Goal: Task Accomplishment & Management: Use online tool/utility

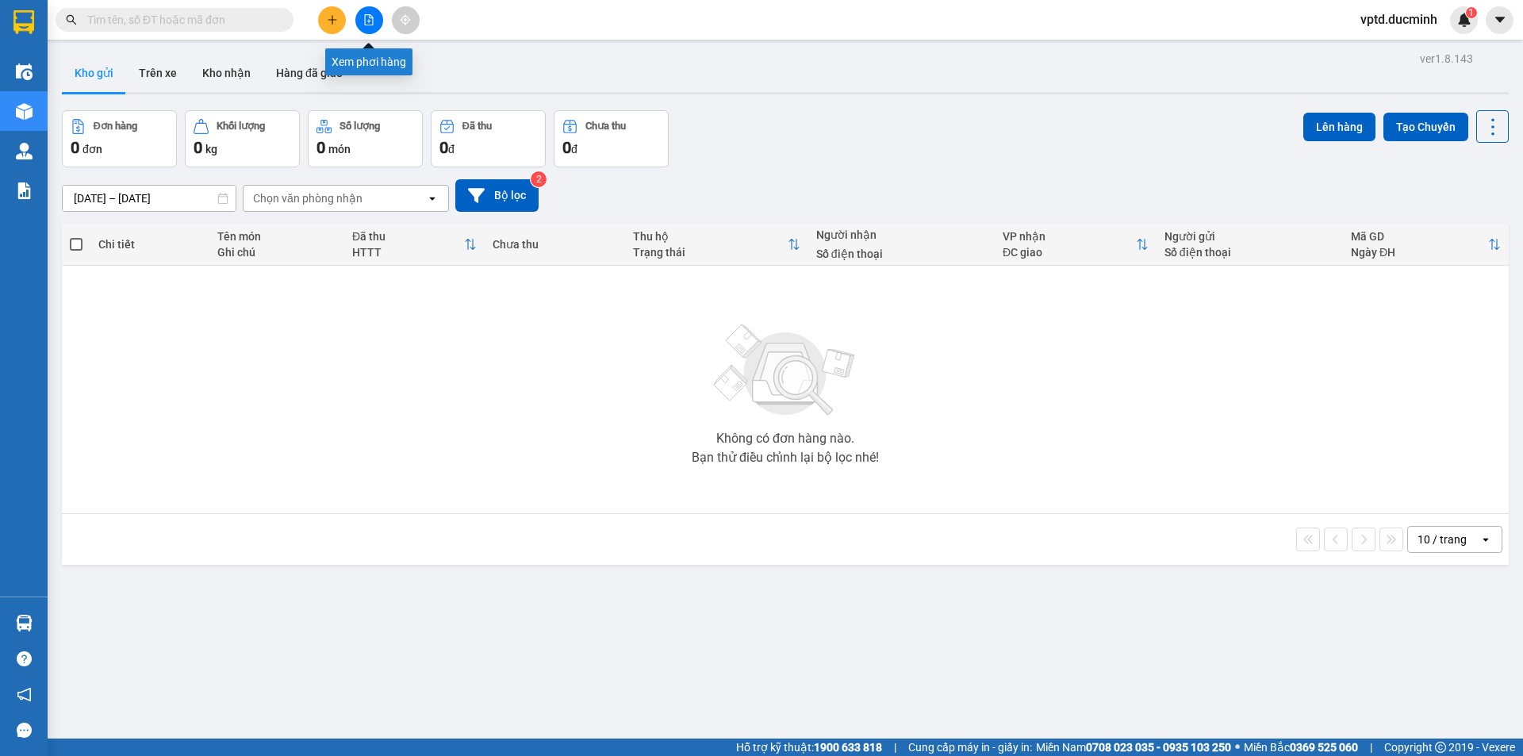
click at [366, 19] on icon "file-add" at bounding box center [368, 19] width 11 height 11
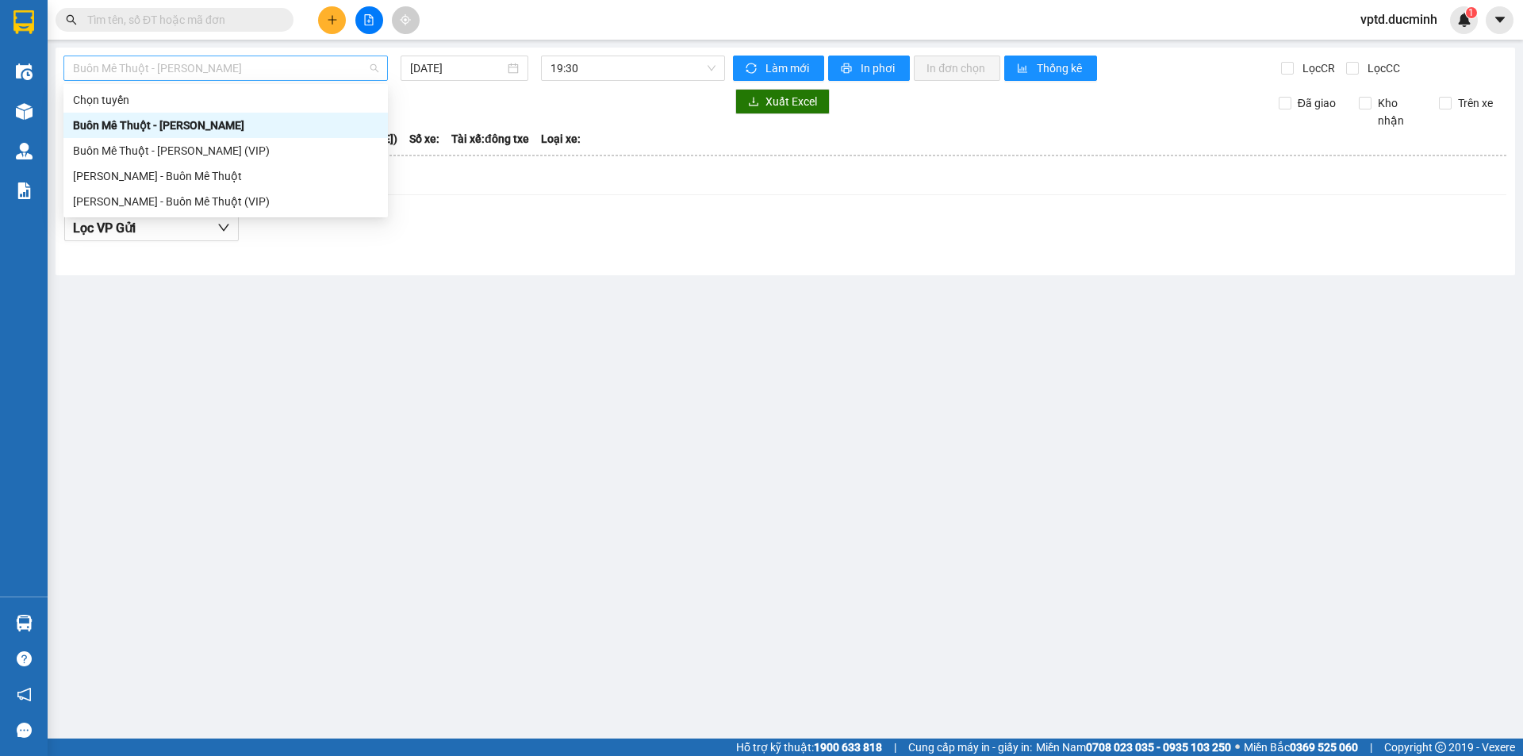
click at [182, 70] on span "Buôn Mê [PERSON_NAME] [PERSON_NAME]" at bounding box center [225, 68] width 305 height 24
click at [162, 147] on div "Buôn Mê [PERSON_NAME] [PERSON_NAME] (VIP)" at bounding box center [225, 150] width 305 height 17
type input "[DATE]"
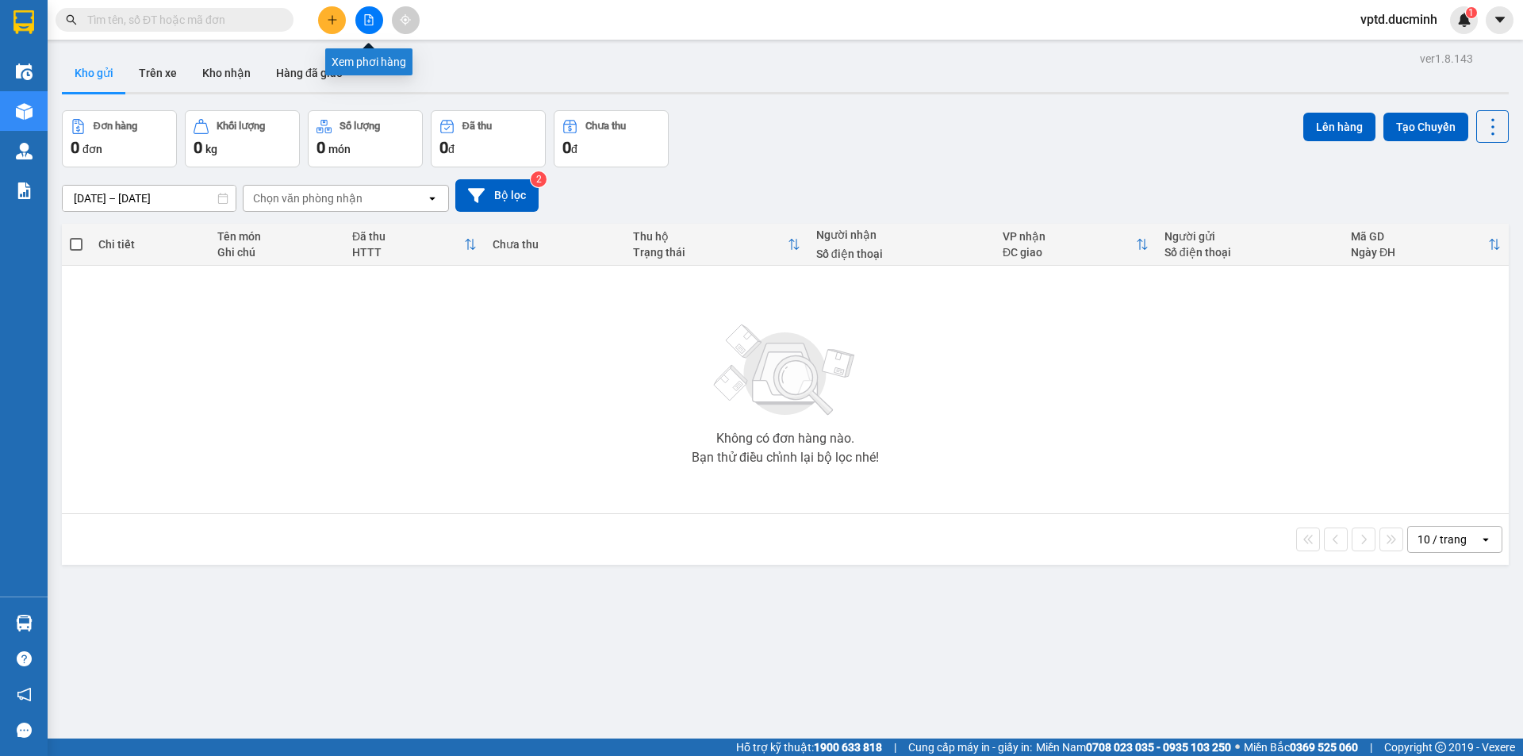
click at [366, 16] on icon "file-add" at bounding box center [368, 19] width 11 height 11
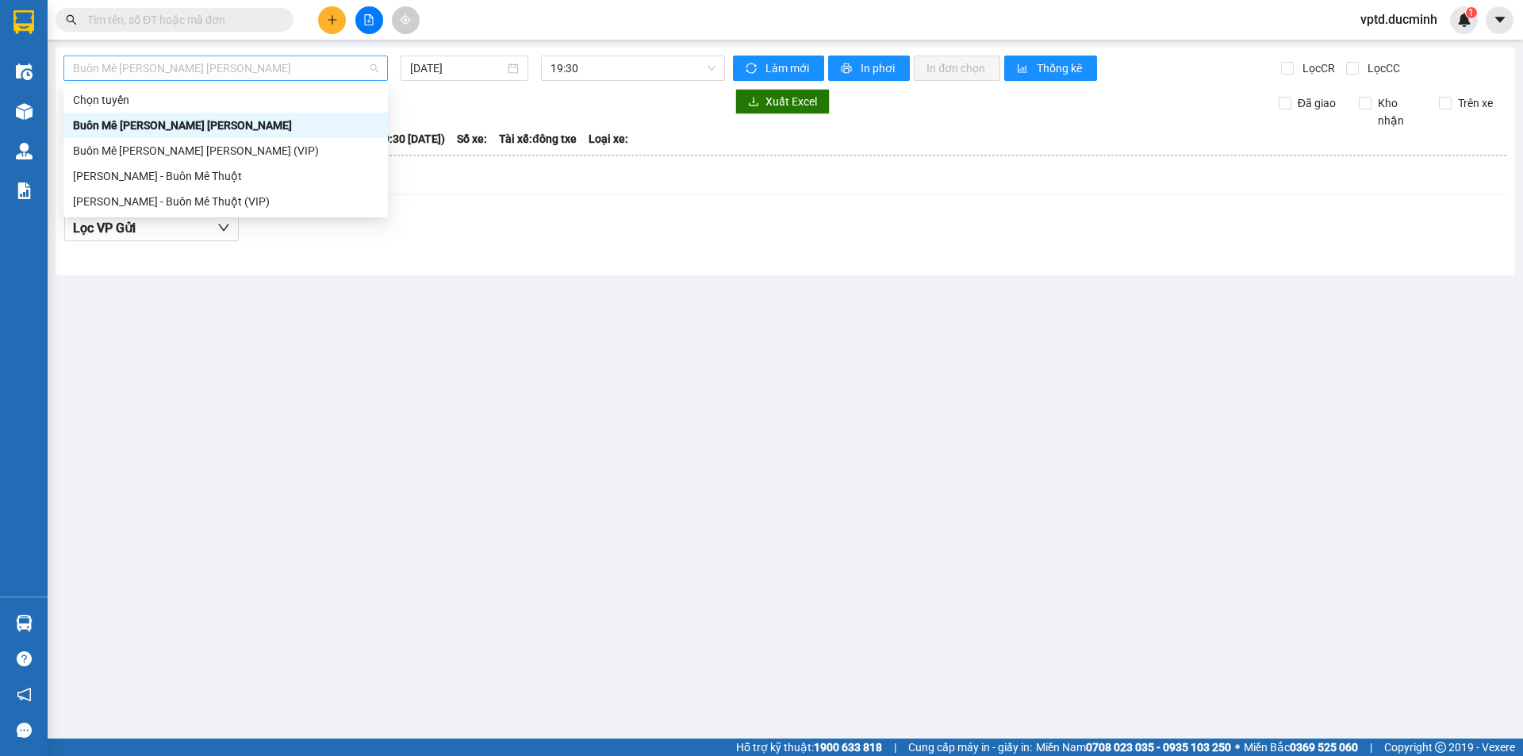
click at [308, 67] on span "Buôn Mê [PERSON_NAME] [PERSON_NAME]" at bounding box center [225, 68] width 305 height 24
click at [232, 137] on div "Buôn Mê [PERSON_NAME] [PERSON_NAME]" at bounding box center [225, 125] width 324 height 25
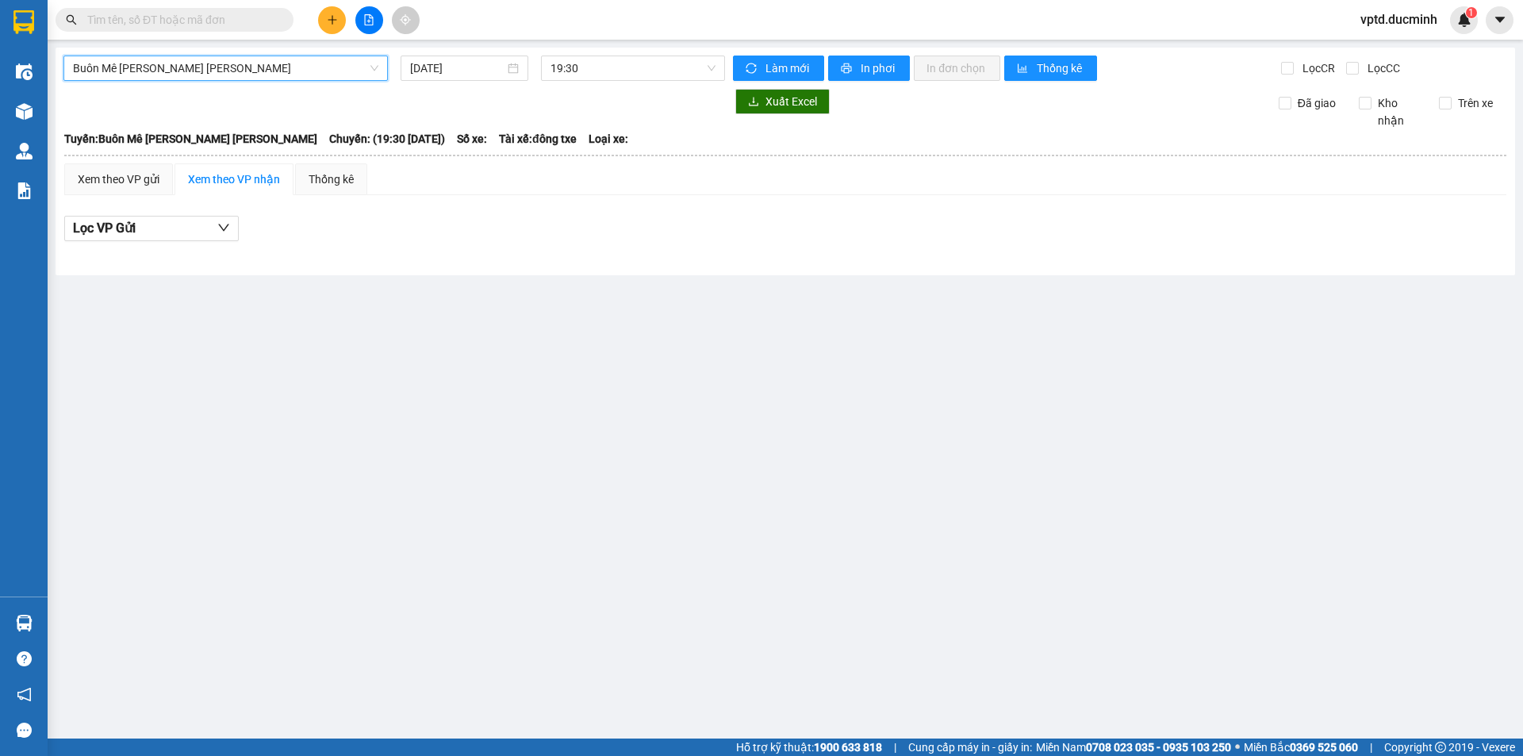
click at [344, 72] on span "Buôn Mê [PERSON_NAME] [PERSON_NAME]" at bounding box center [225, 68] width 305 height 24
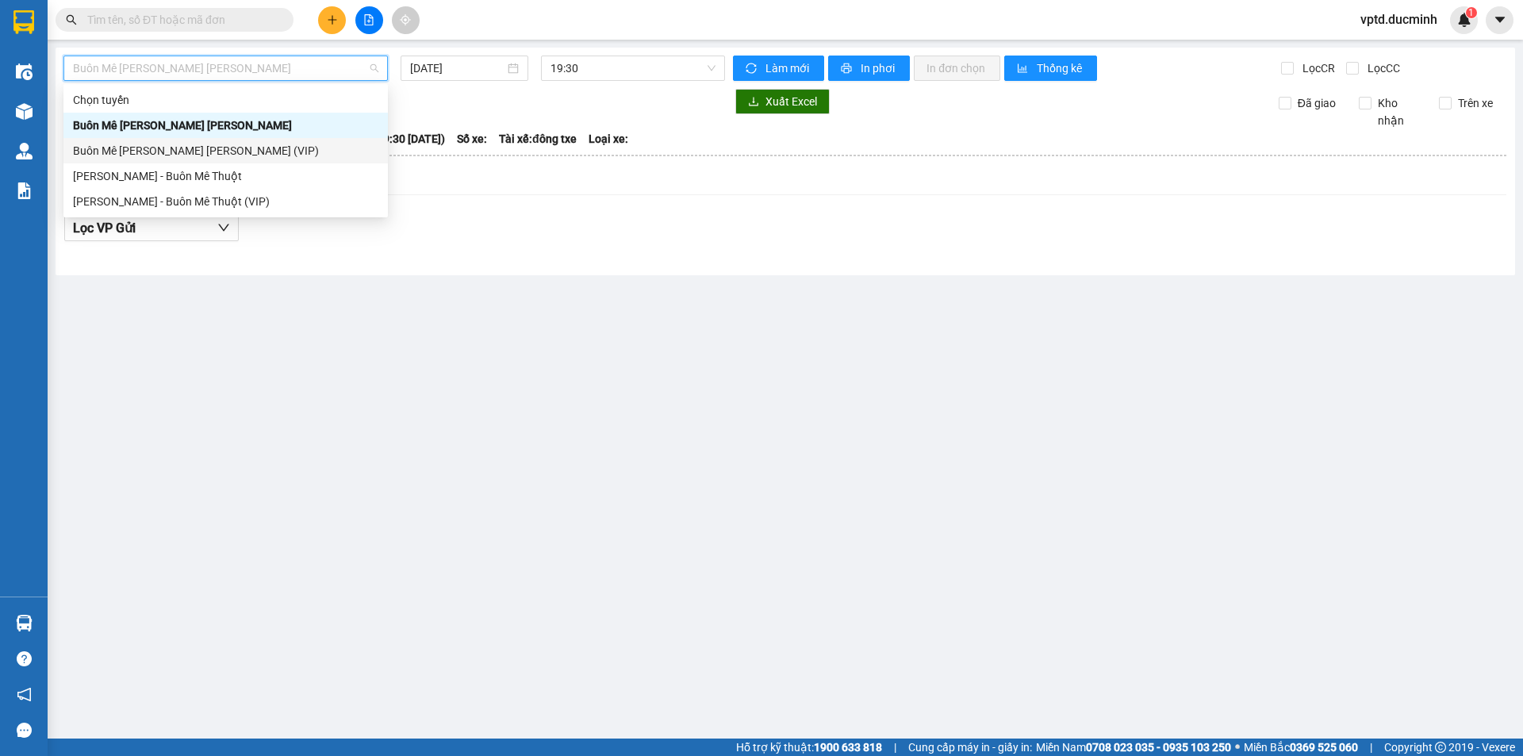
click at [210, 147] on div "Buôn Mê [PERSON_NAME] [PERSON_NAME] (VIP)" at bounding box center [225, 150] width 305 height 17
type input "[DATE]"
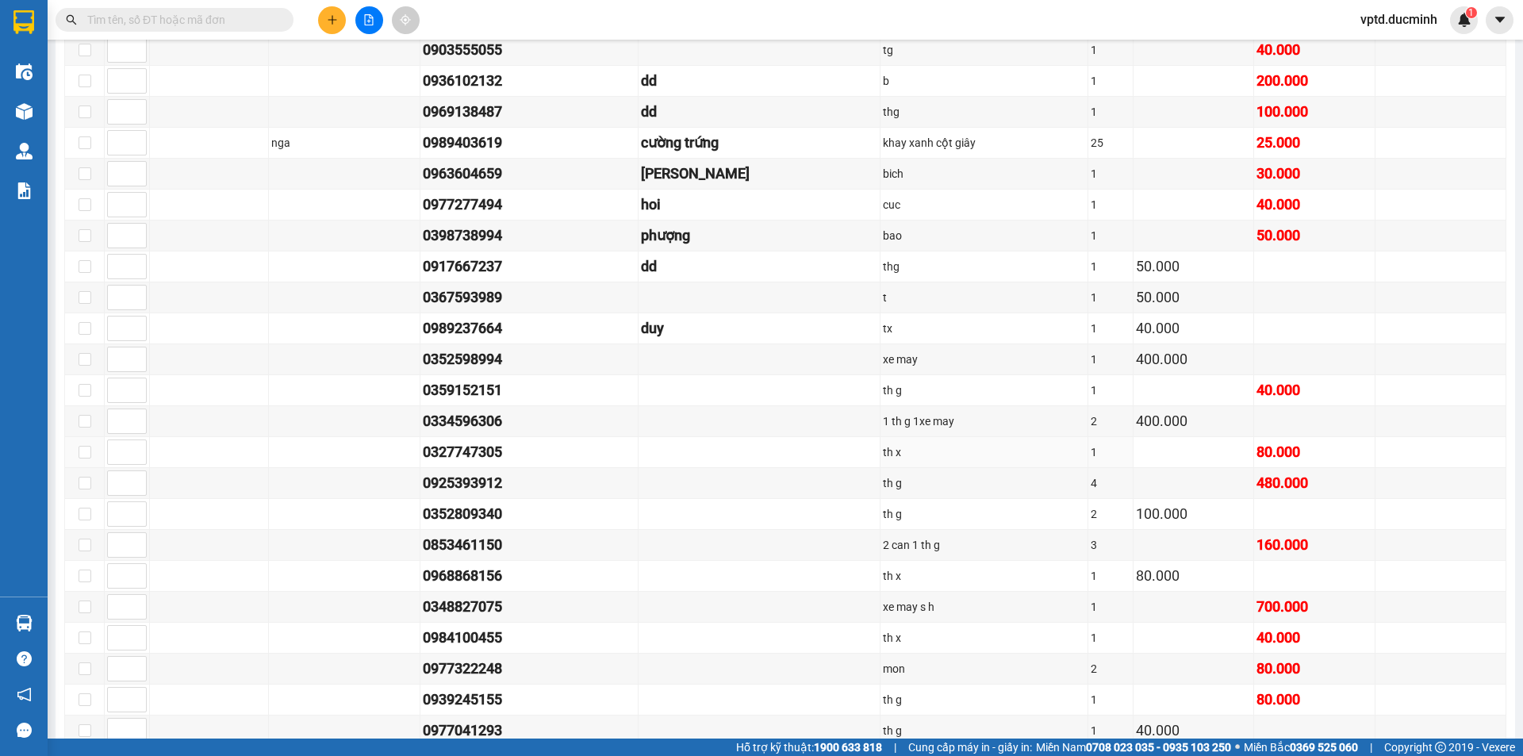
scroll to position [1505, 0]
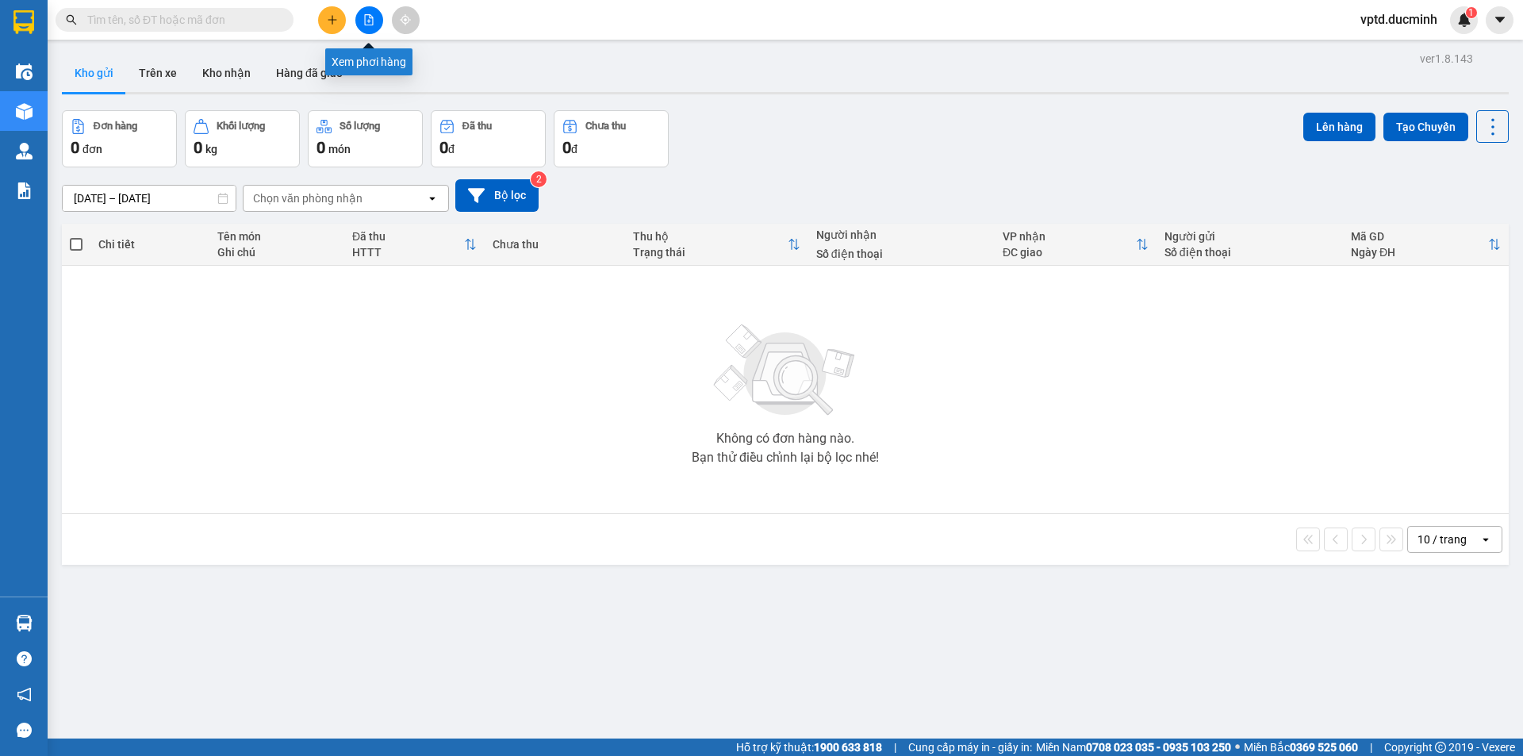
click at [367, 17] on icon "file-add" at bounding box center [368, 19] width 11 height 11
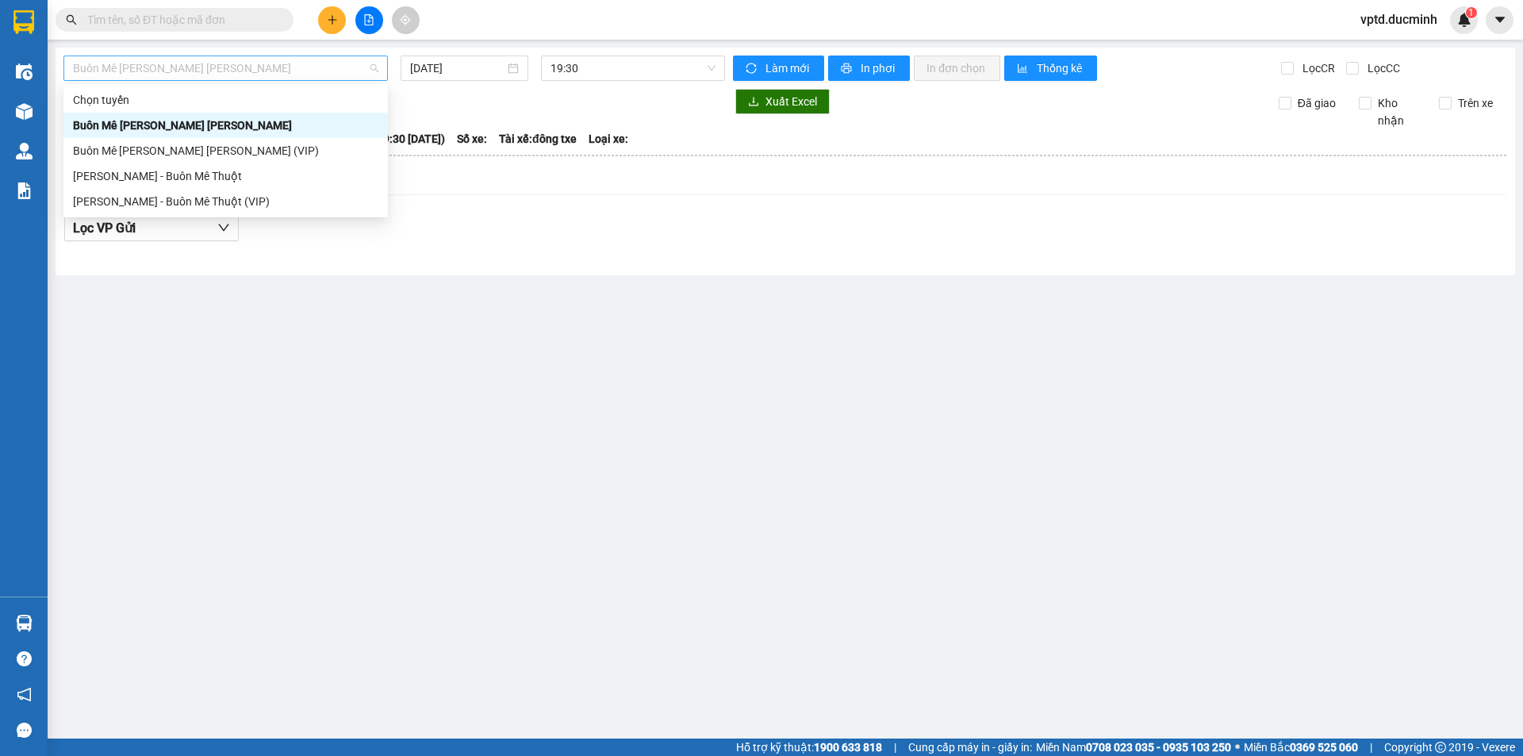
click at [333, 61] on span "Buôn Mê [PERSON_NAME] [PERSON_NAME]" at bounding box center [225, 68] width 305 height 24
click at [220, 144] on div "Buôn Mê [PERSON_NAME] [PERSON_NAME] (VIP)" at bounding box center [225, 150] width 305 height 17
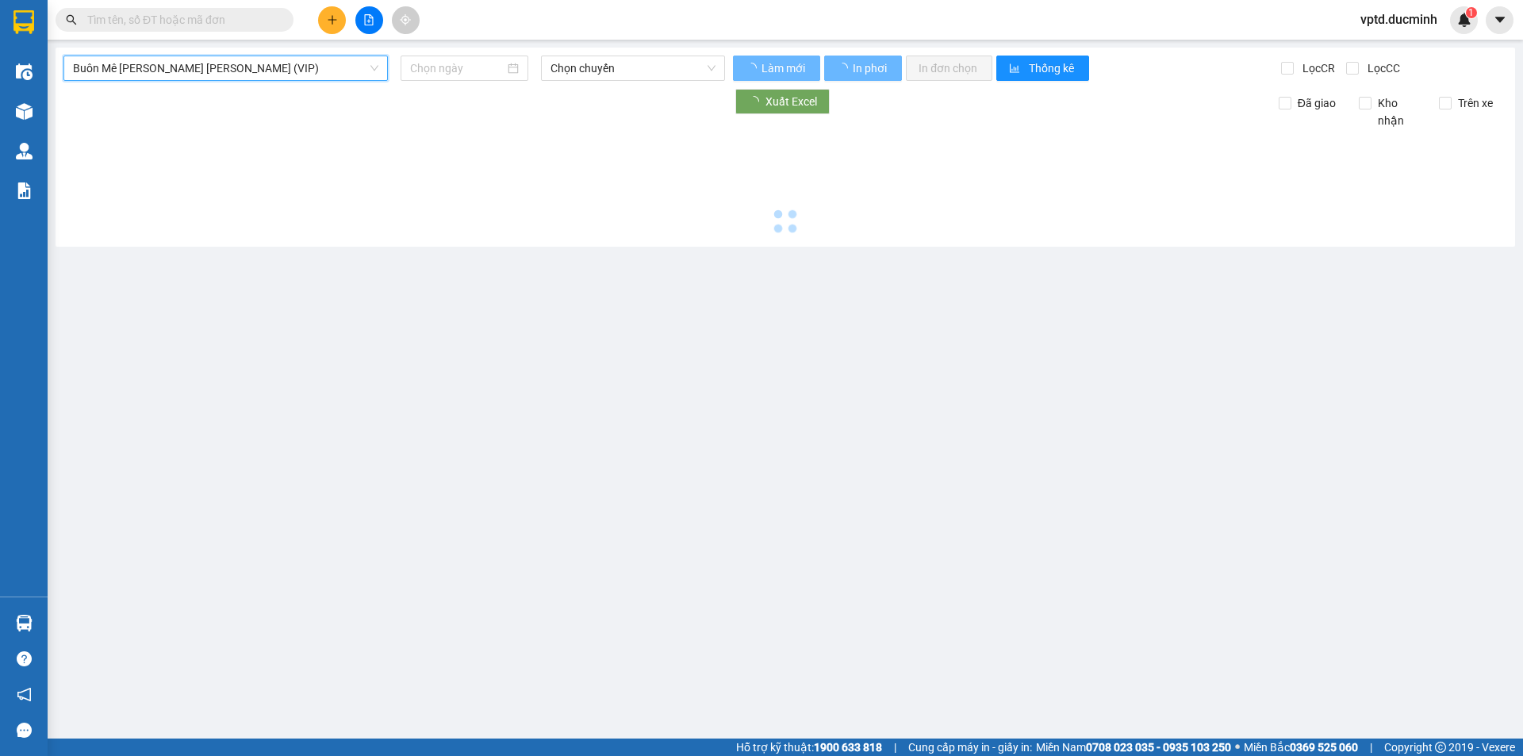
type input "[DATE]"
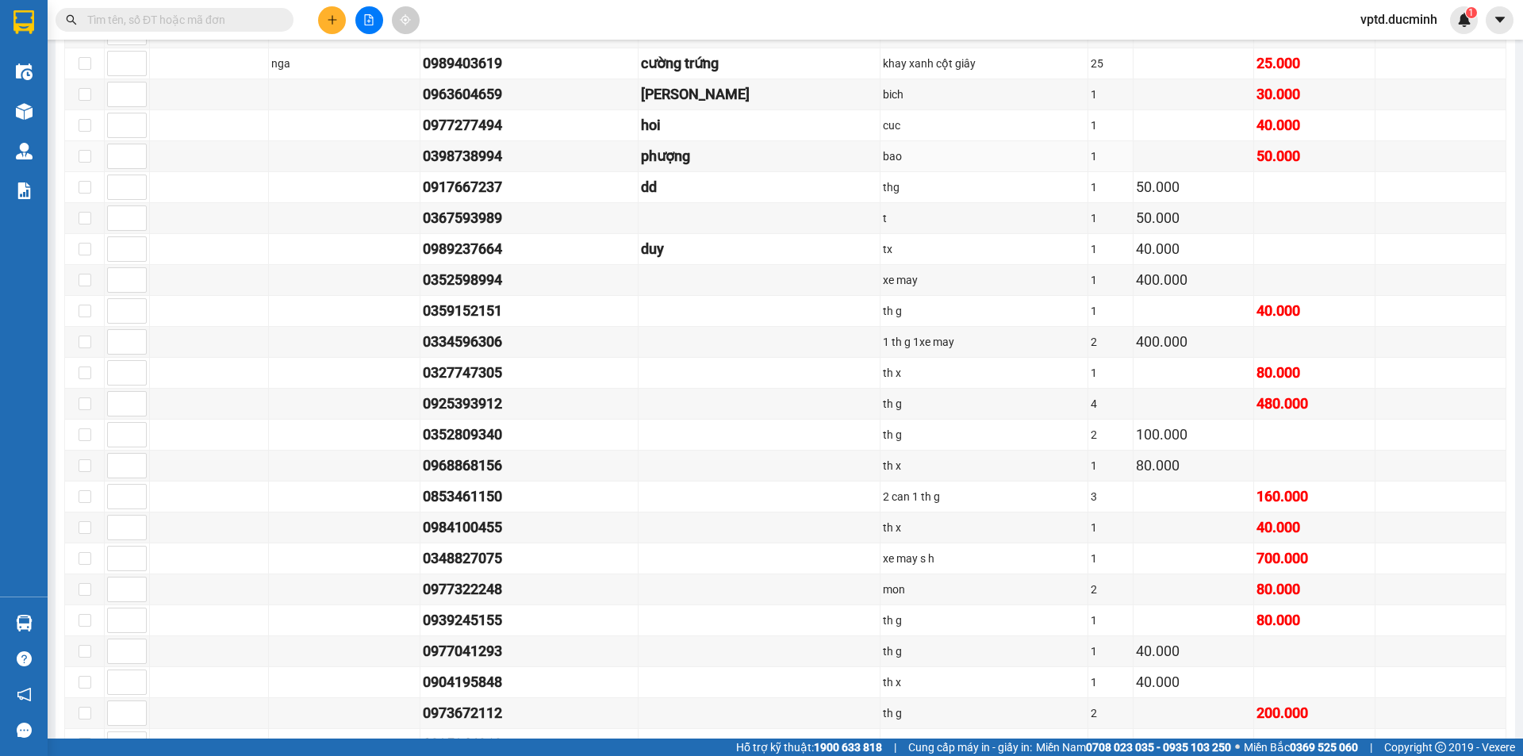
scroll to position [1505, 0]
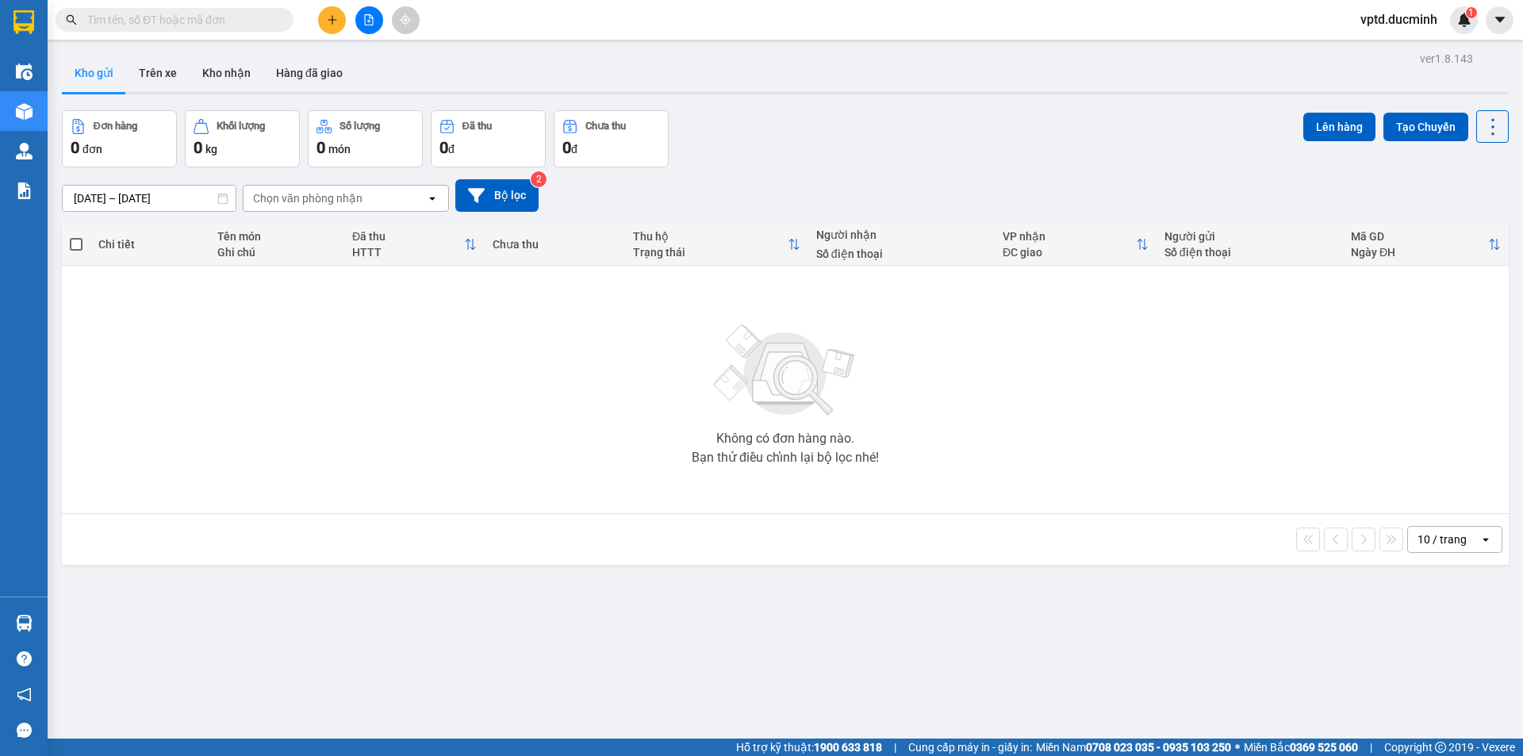
click at [373, 18] on icon "file-add" at bounding box center [369, 19] width 9 height 11
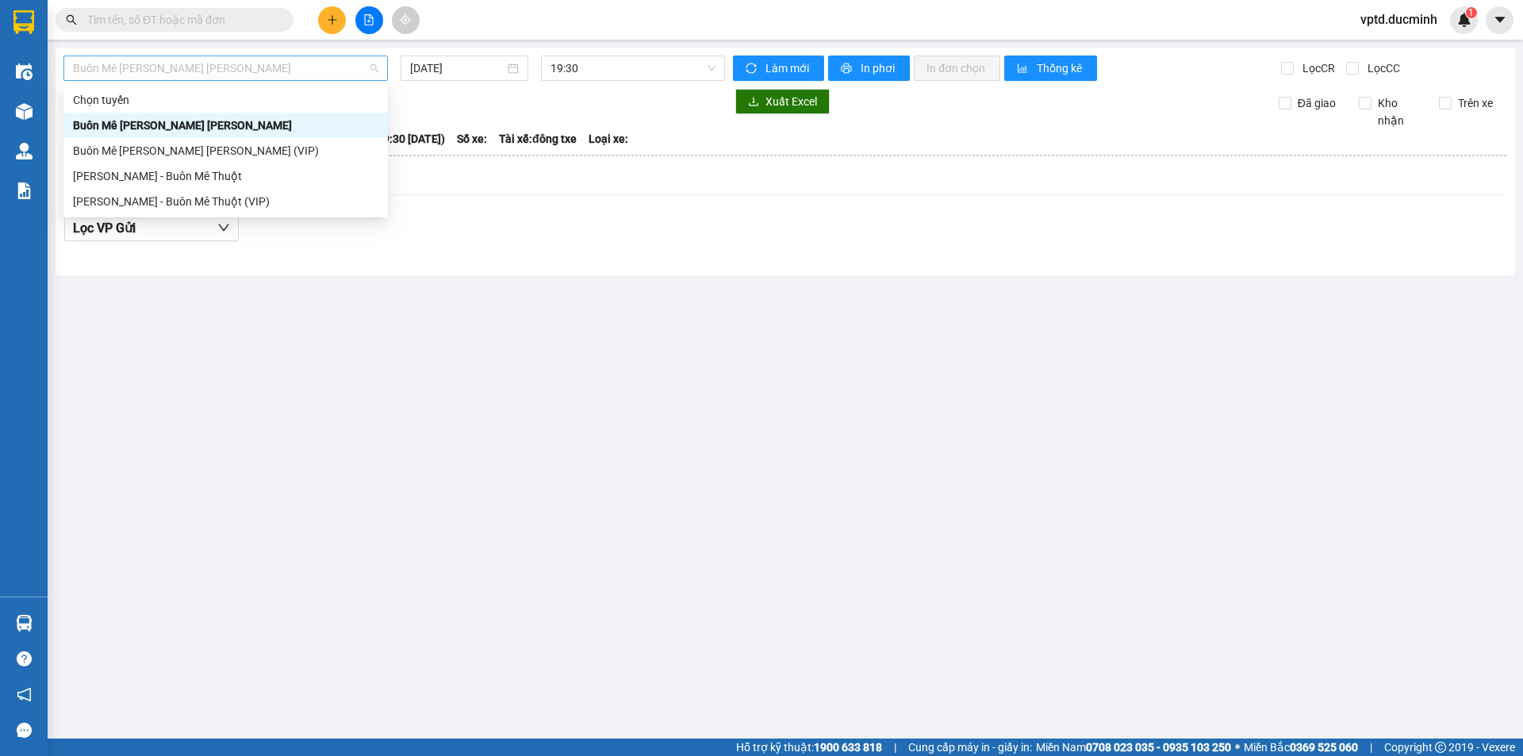
click at [314, 61] on span "Buôn Mê [PERSON_NAME] [PERSON_NAME]" at bounding box center [225, 68] width 305 height 24
click at [195, 168] on div "[PERSON_NAME] - Buôn Mê Thuột" at bounding box center [225, 175] width 305 height 17
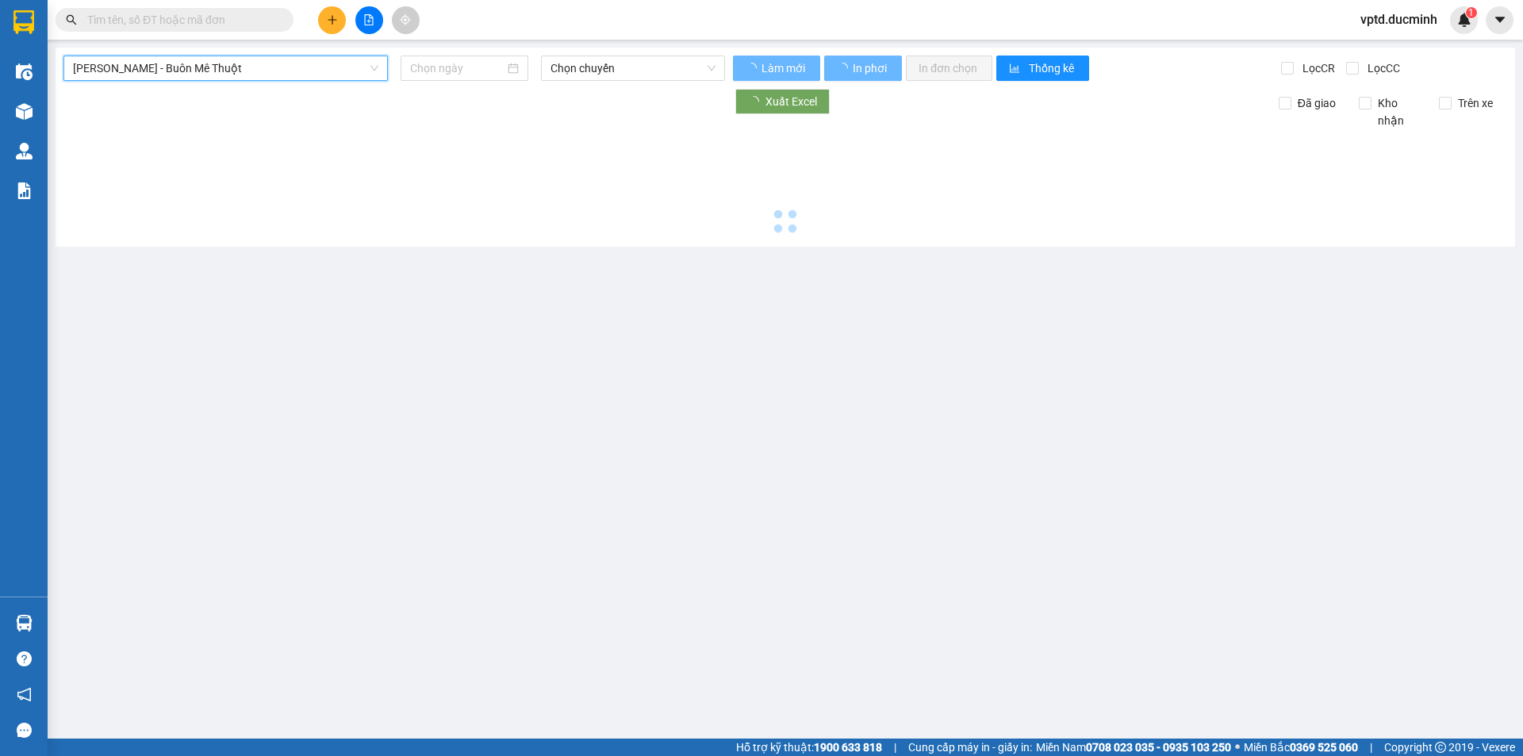
type input "[DATE]"
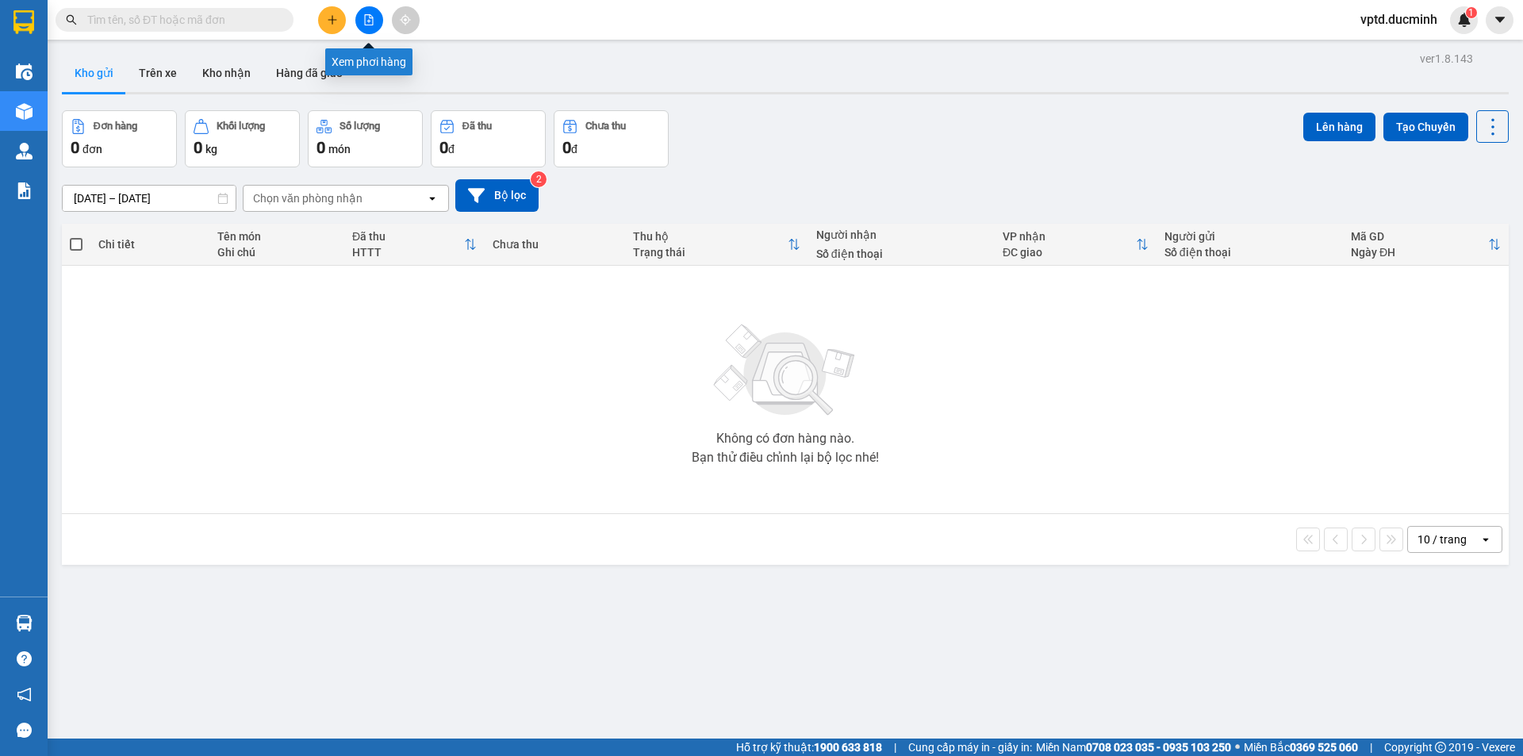
click at [367, 17] on icon "file-add" at bounding box center [368, 19] width 11 height 11
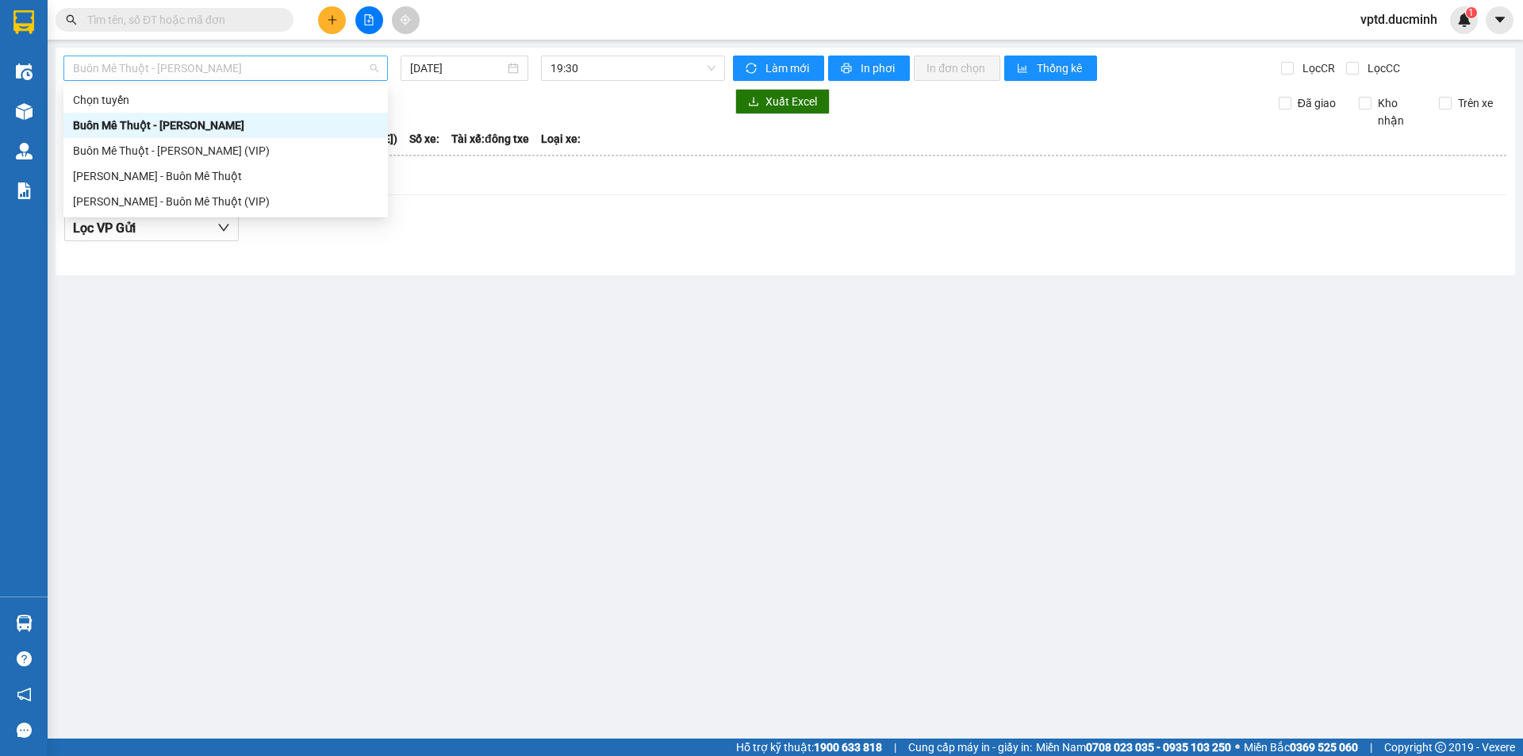
click at [338, 71] on span "Buôn Mê Thuột - [PERSON_NAME]" at bounding box center [225, 68] width 305 height 24
click at [196, 142] on div "Buôn Mê Thuột - [PERSON_NAME] (VIP)" at bounding box center [225, 150] width 305 height 17
type input "[DATE]"
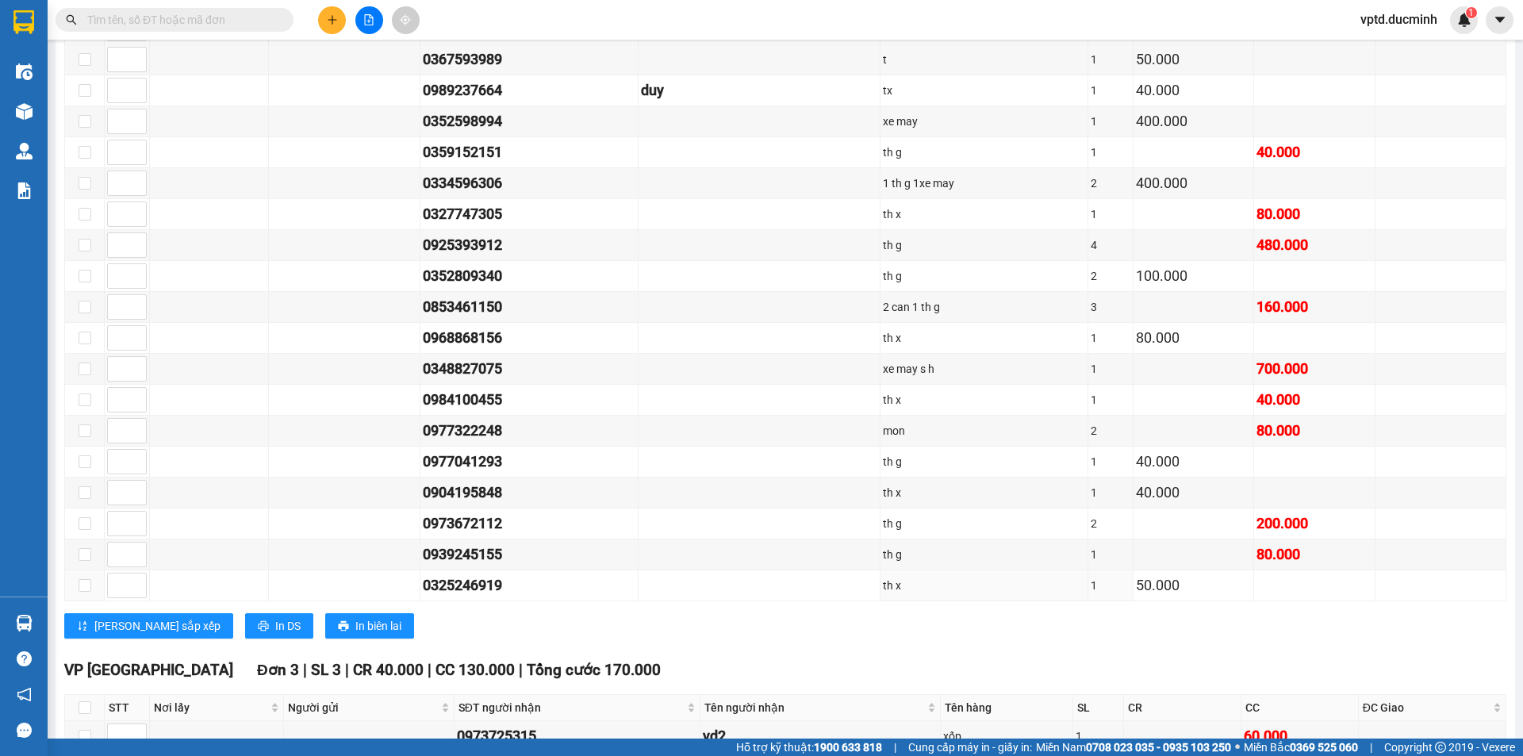
scroll to position [1505, 0]
